Goal: Information Seeking & Learning: Learn about a topic

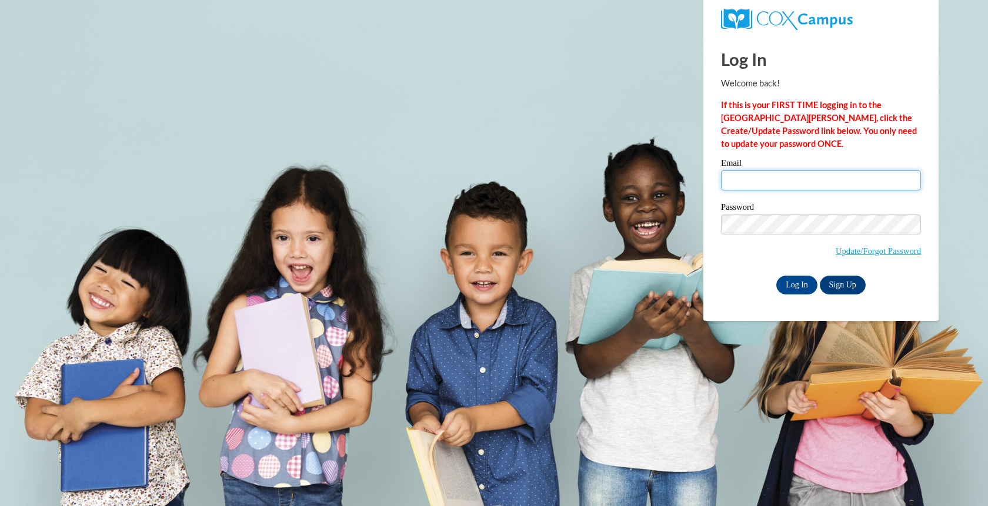
click at [773, 186] on input "Email" at bounding box center [821, 181] width 200 height 20
type input "mmcKay@sasd.net"
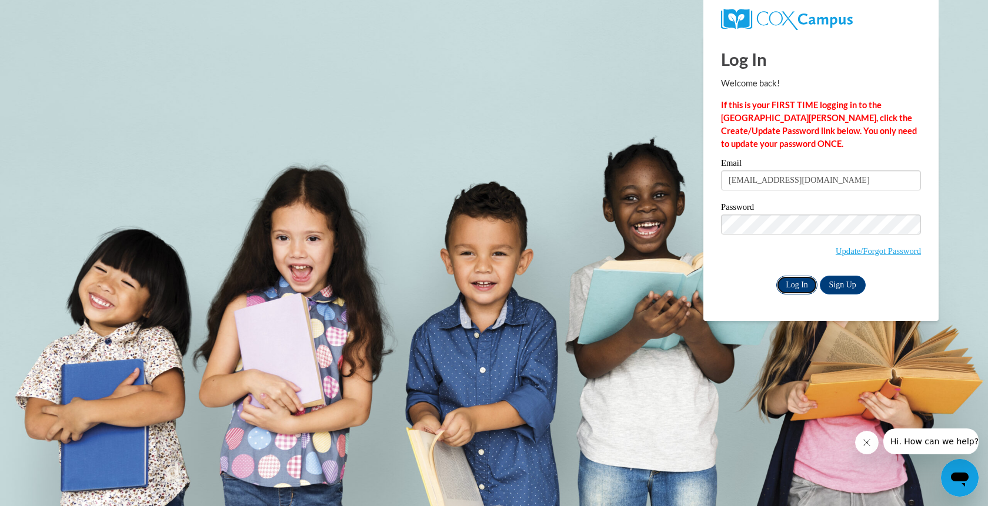
click at [792, 280] on input "Log In" at bounding box center [796, 285] width 41 height 19
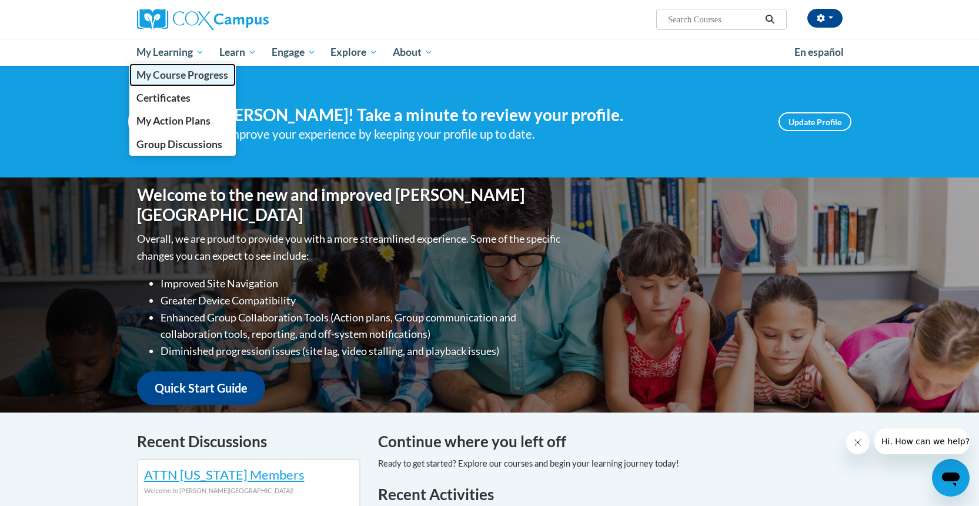
click at [188, 73] on span "My Course Progress" at bounding box center [182, 75] width 92 height 12
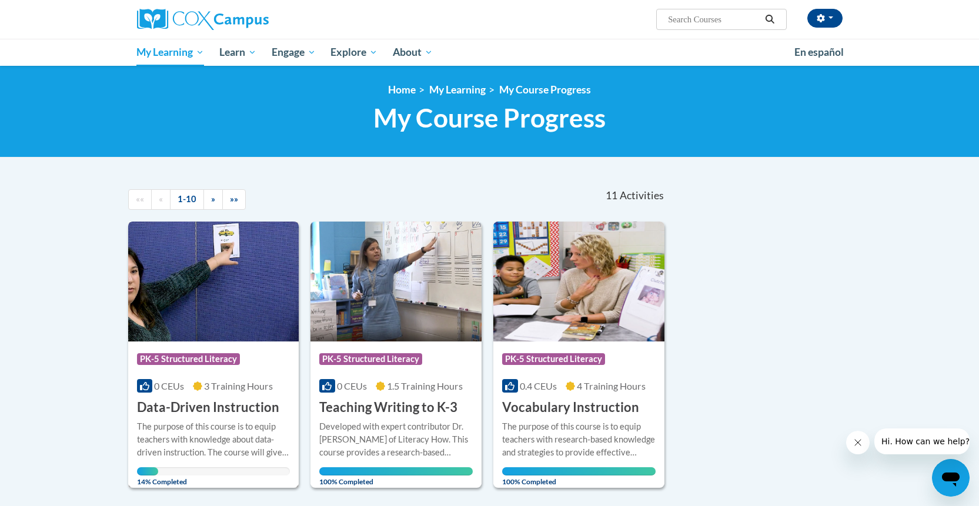
click at [206, 400] on h3 "Data-Driven Instruction" at bounding box center [208, 408] width 142 height 18
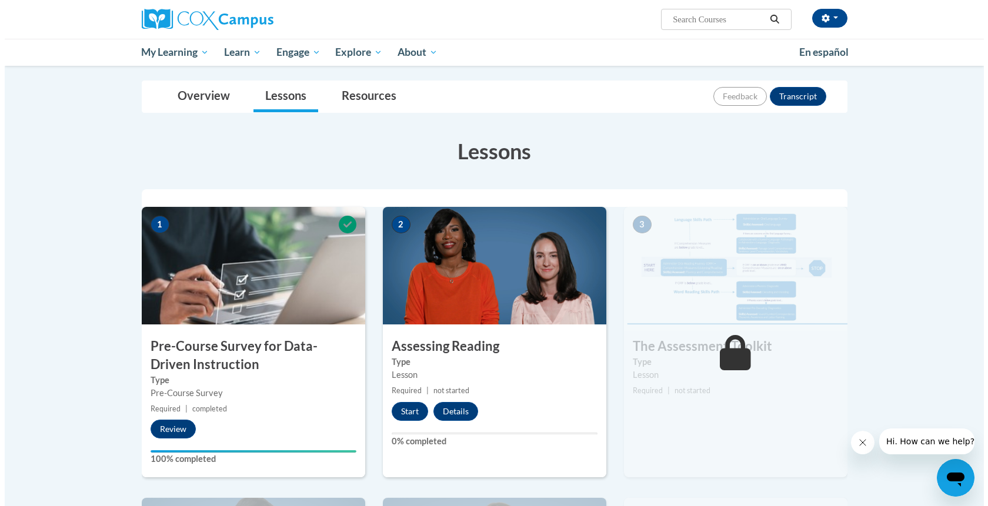
scroll to position [177, 0]
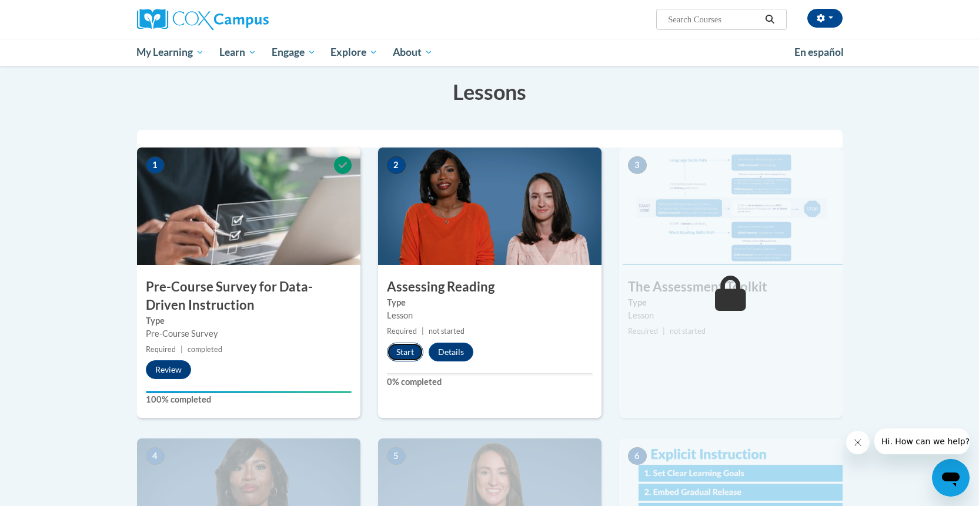
click at [412, 350] on button "Start" at bounding box center [405, 352] width 36 height 19
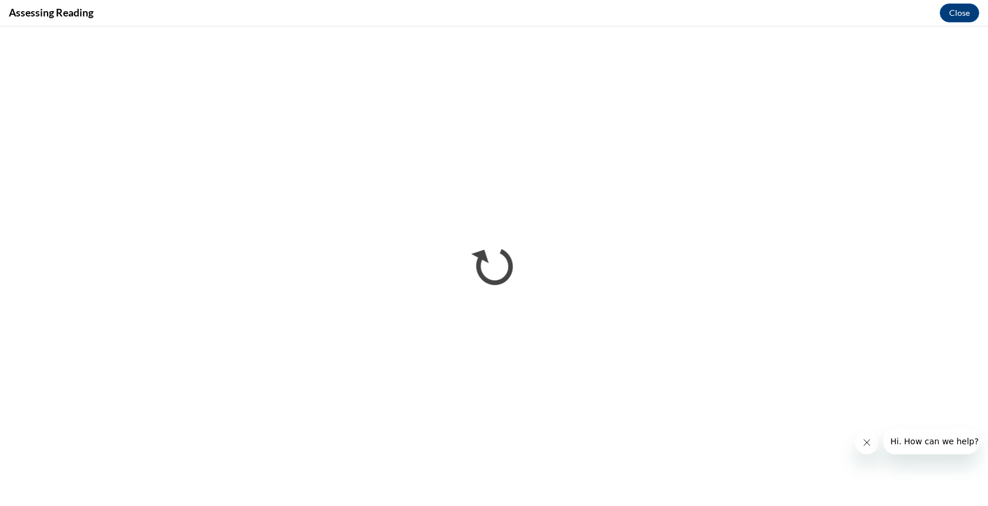
scroll to position [0, 0]
click at [866, 441] on icon "Close message from company" at bounding box center [866, 442] width 9 height 9
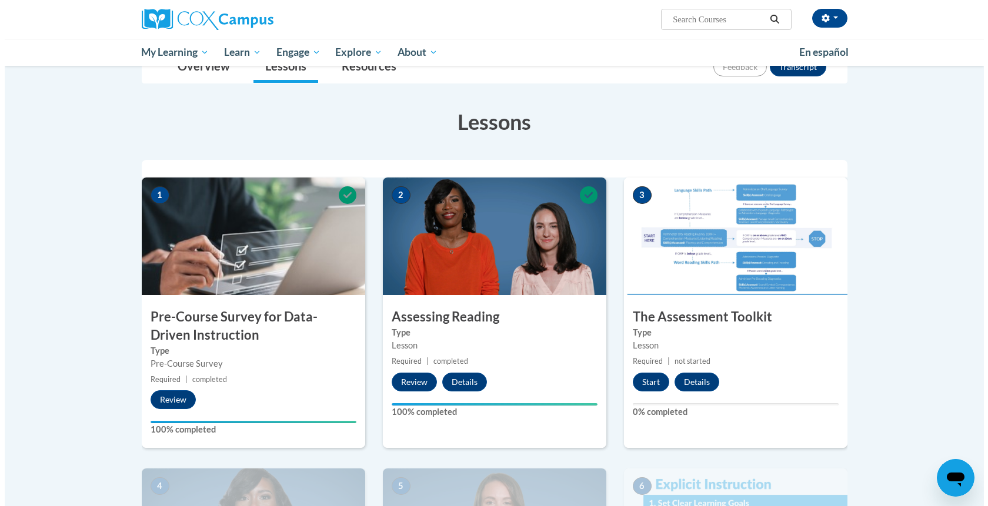
scroll to position [206, 0]
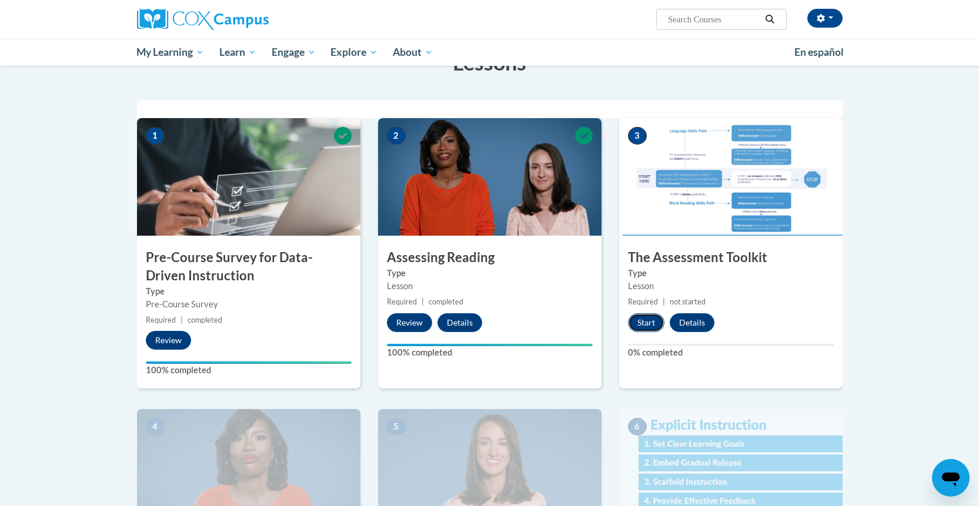
click at [652, 323] on button "Start" at bounding box center [646, 322] width 36 height 19
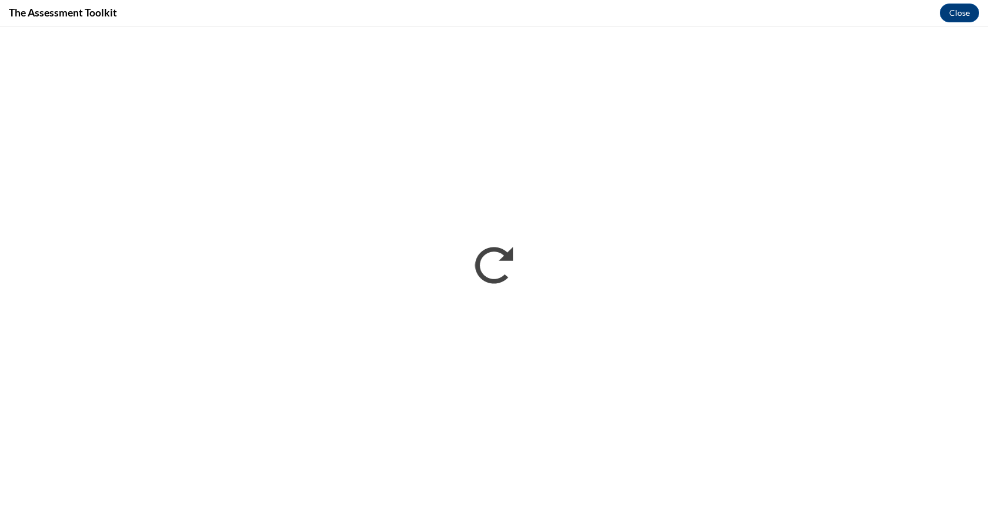
scroll to position [0, 0]
